Goal: Information Seeking & Learning: Find specific fact

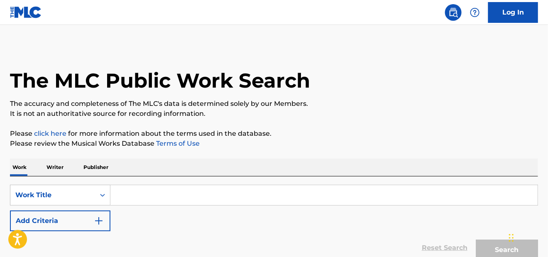
click at [173, 192] on input "Search Form" at bounding box center [324, 195] width 427 height 20
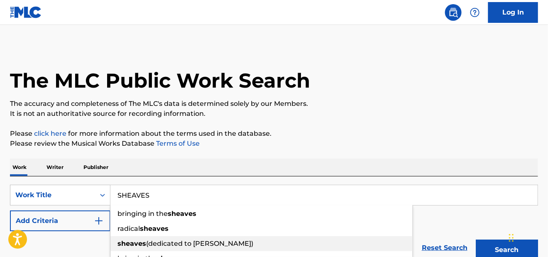
type input "SHEAVES"
click at [197, 241] on span "(dedicated to [PERSON_NAME])" at bounding box center [199, 244] width 107 height 8
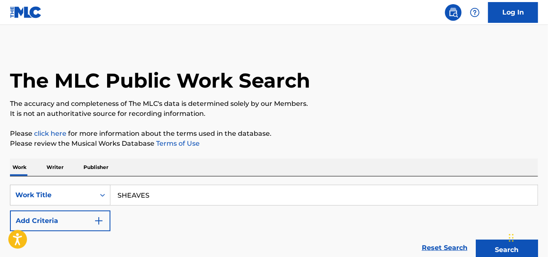
click at [488, 249] on button "Search" at bounding box center [507, 250] width 62 height 21
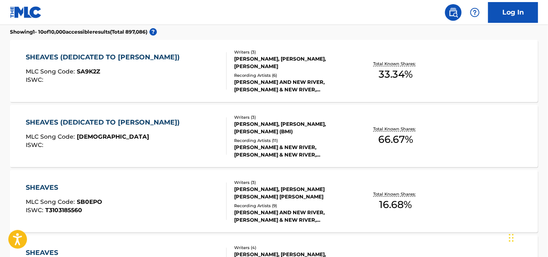
scroll to position [249, 0]
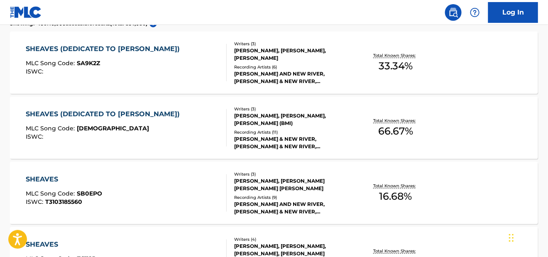
click at [91, 114] on div "SHEAVES (DEDICATED TO [PERSON_NAME])" at bounding box center [105, 114] width 158 height 10
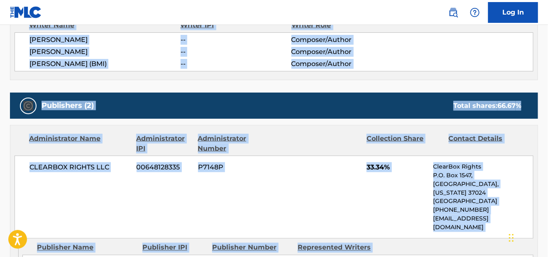
scroll to position [457, 0]
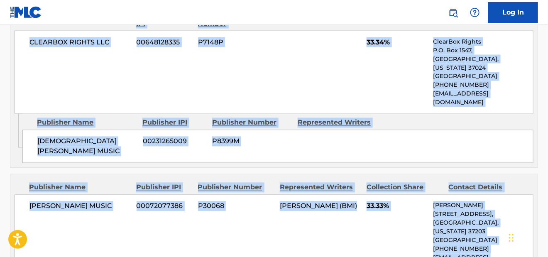
drag, startPoint x: 8, startPoint y: 80, endPoint x: 504, endPoint y: 211, distance: 512.3
click at [504, 211] on div "< Back to public search results Copy work link SHEAVES (DEDICATED TO [PERSON_NA…" at bounding box center [274, 92] width 548 height 1007
copy div "SHEAVES (DEDICATED TO [PERSON_NAME]) Work Detail Member Work Identifier -- MLC …"
